Goal: Information Seeking & Learning: Learn about a topic

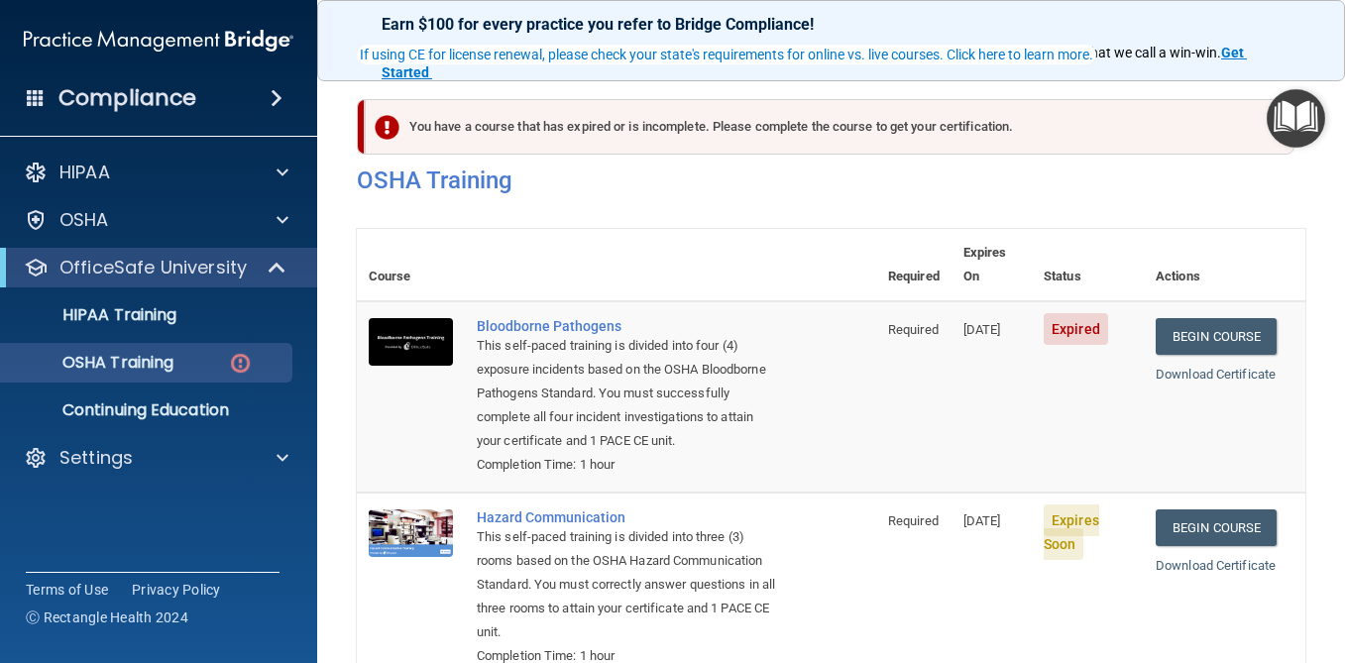
scroll to position [159, 0]
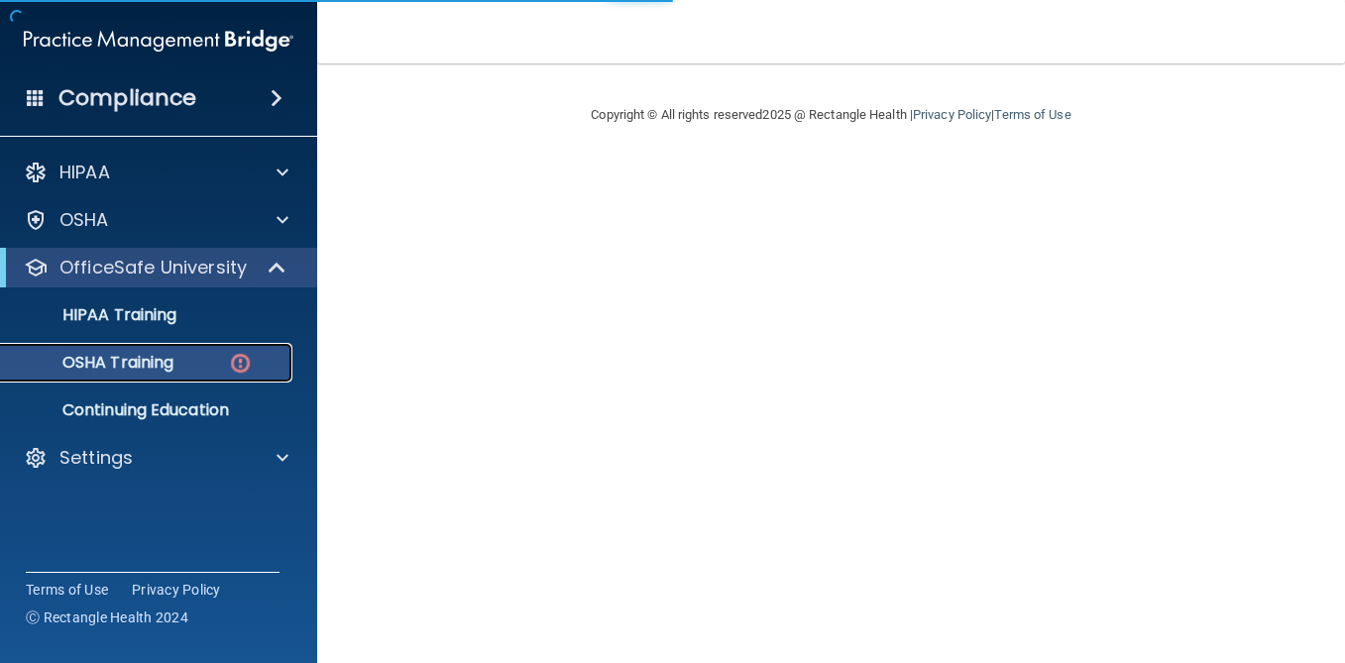
click at [199, 366] on div "OSHA Training" at bounding box center [148, 363] width 271 height 20
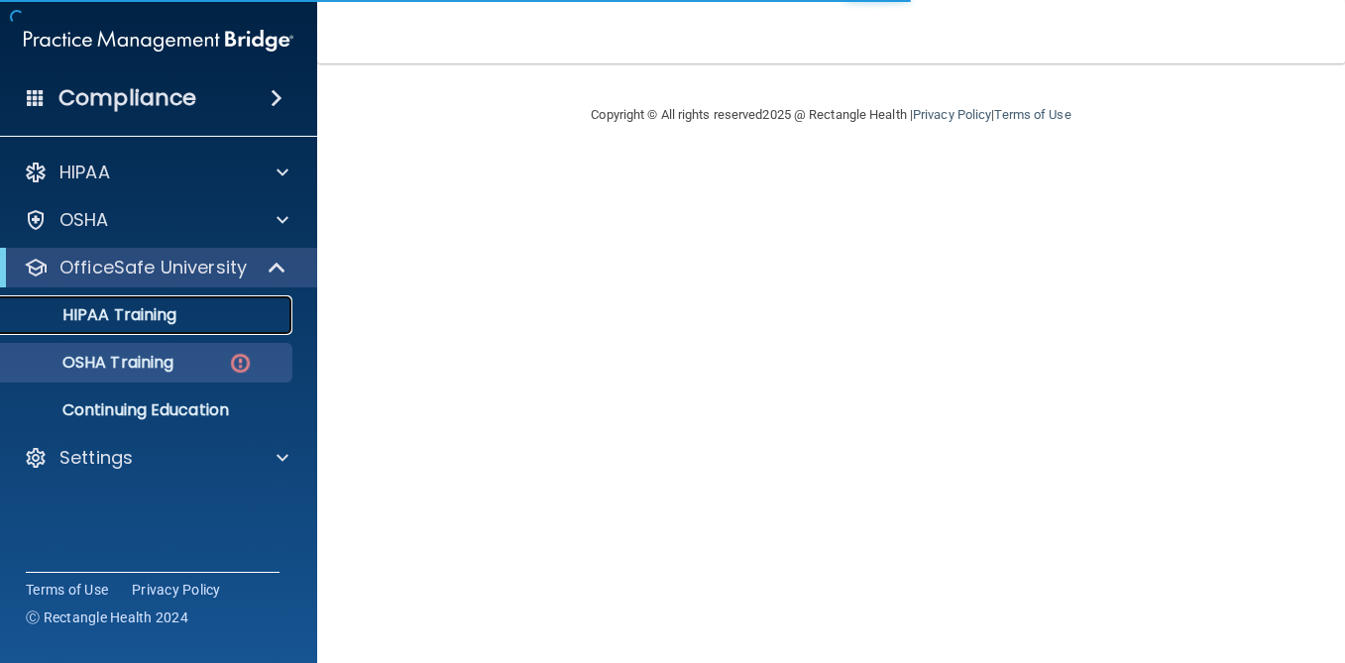
click at [186, 319] on div "HIPAA Training" at bounding box center [148, 315] width 271 height 20
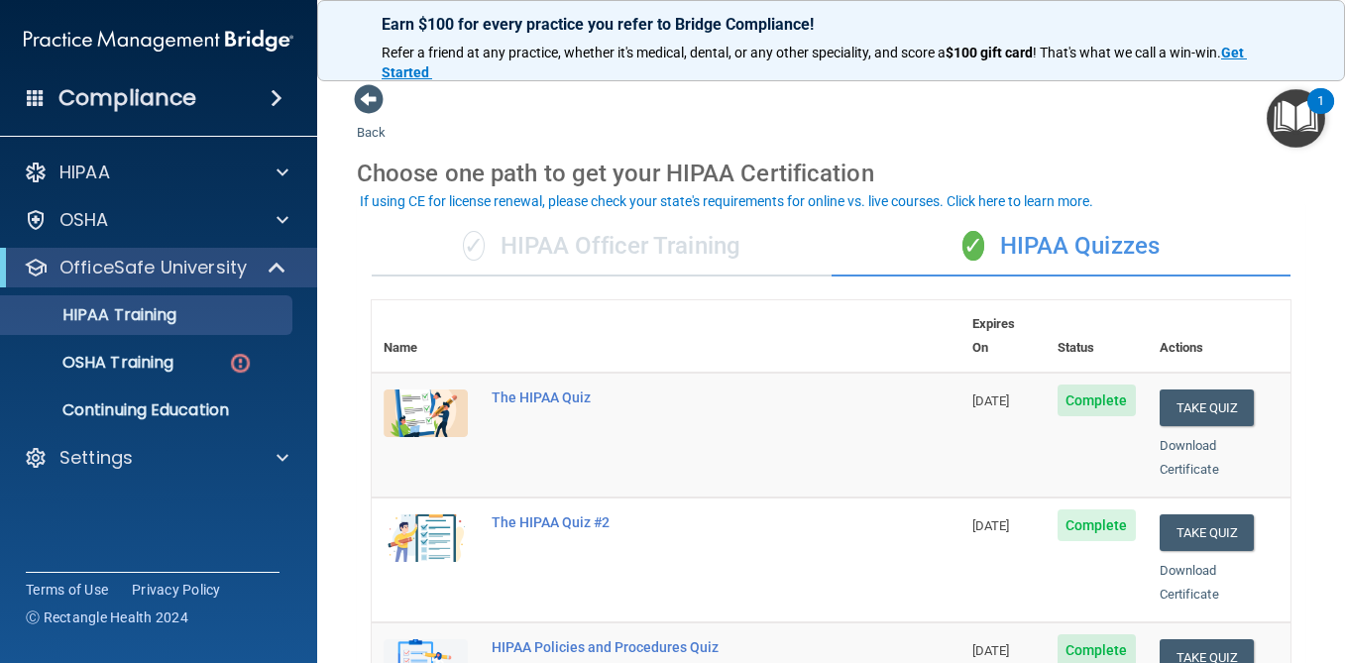
click at [581, 252] on div "✓ HIPAA Officer Training" at bounding box center [602, 246] width 460 height 59
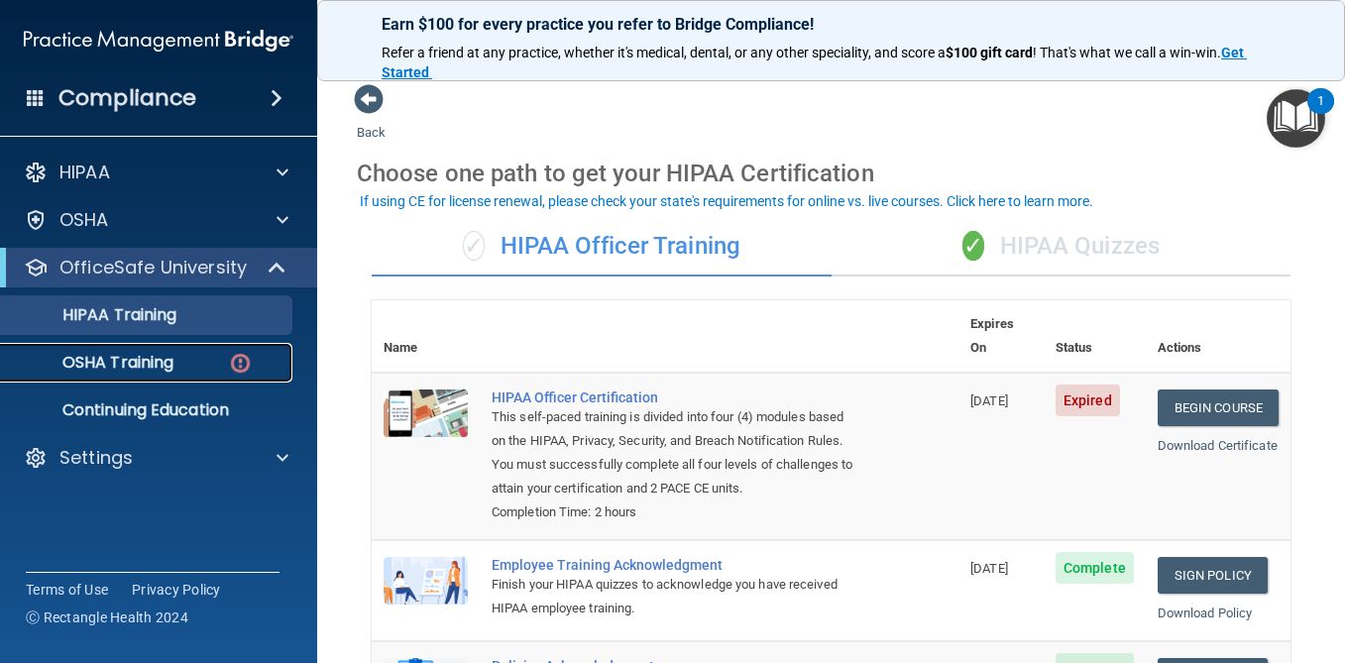
click at [166, 374] on link "OSHA Training" at bounding box center [136, 363] width 312 height 40
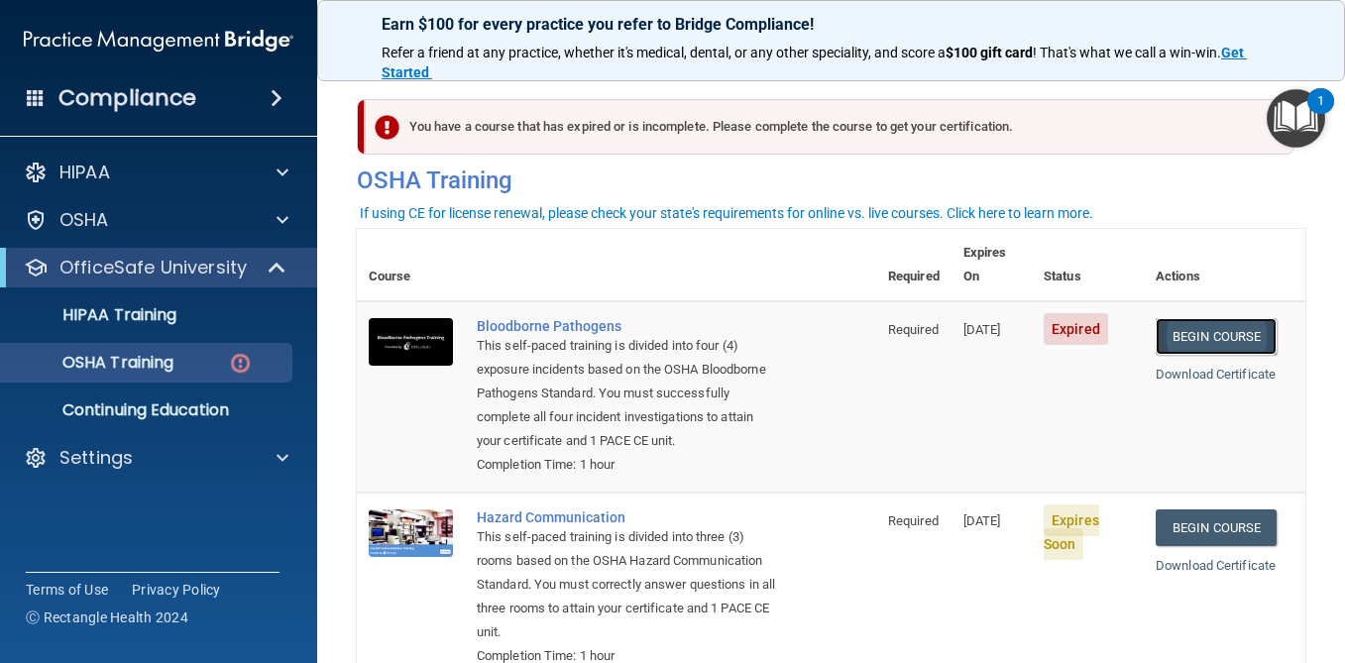
click at [1259, 318] on link "Begin Course" at bounding box center [1216, 336] width 121 height 37
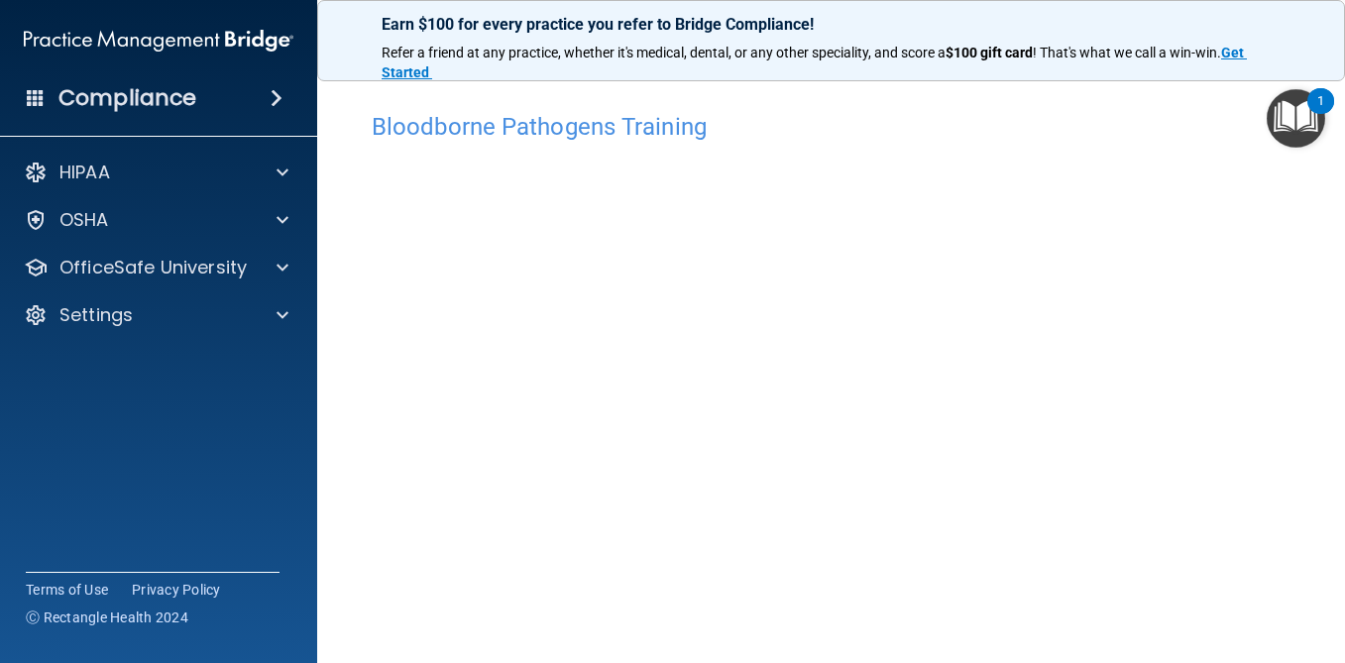
scroll to position [39, 0]
